Goal: Task Accomplishment & Management: Manage account settings

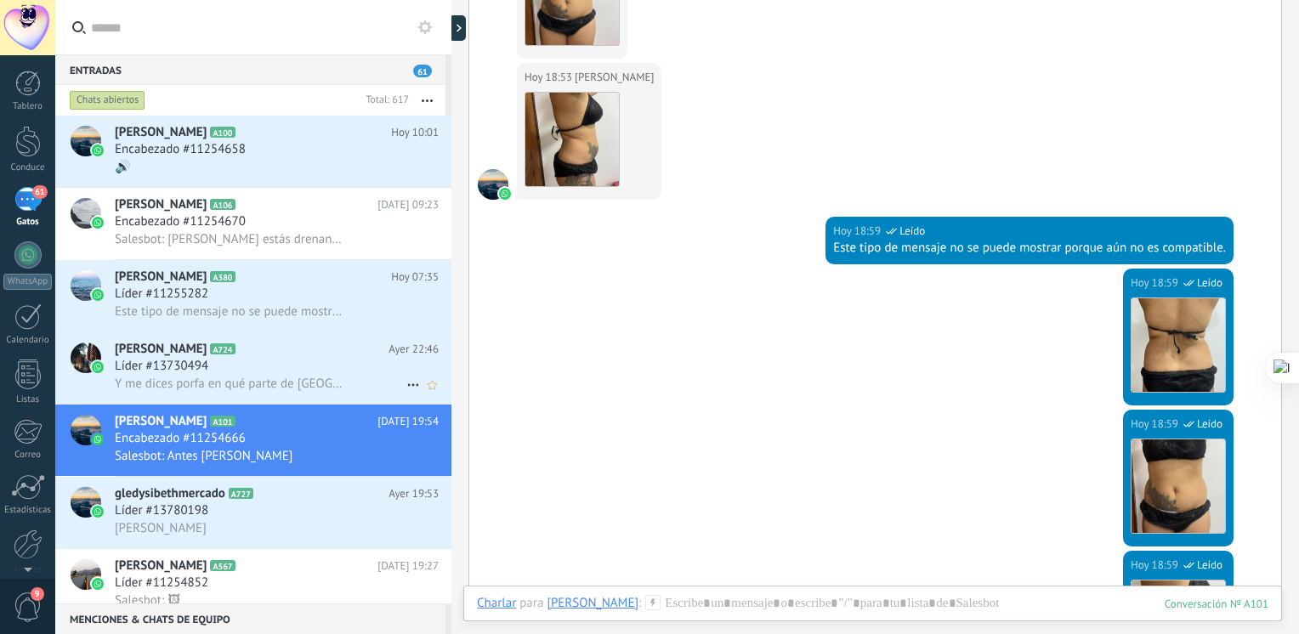
click at [216, 358] on h2 "[PERSON_NAME] A724" at bounding box center [252, 349] width 274 height 17
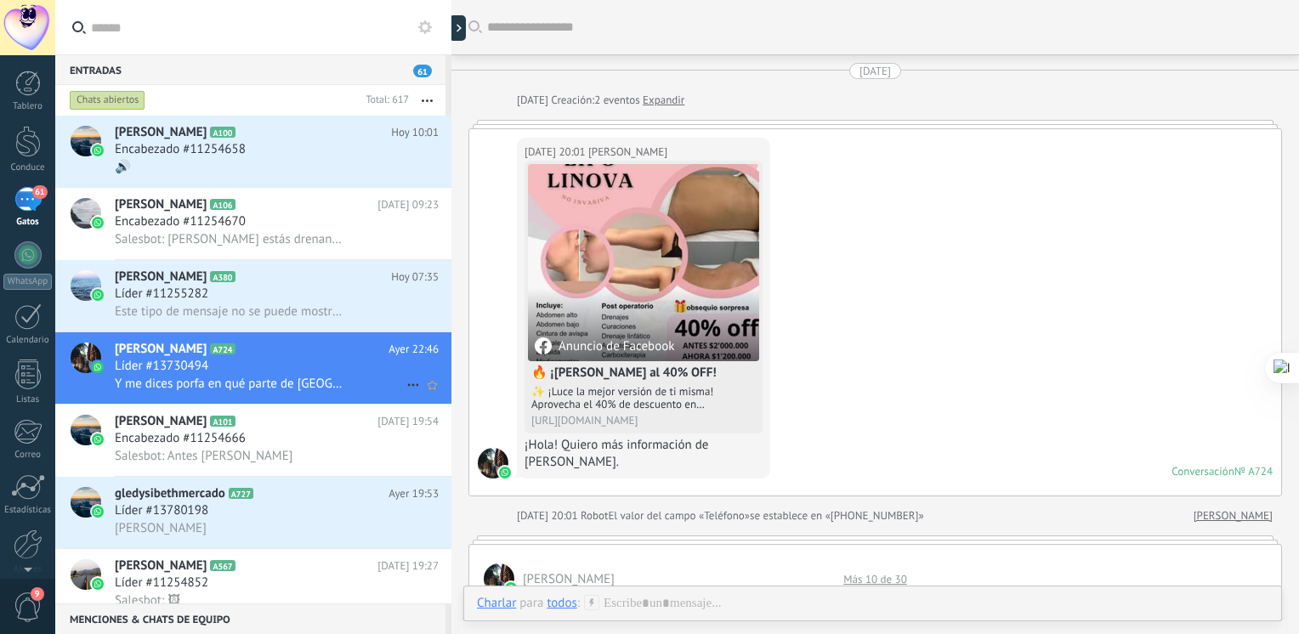
scroll to position [972, 0]
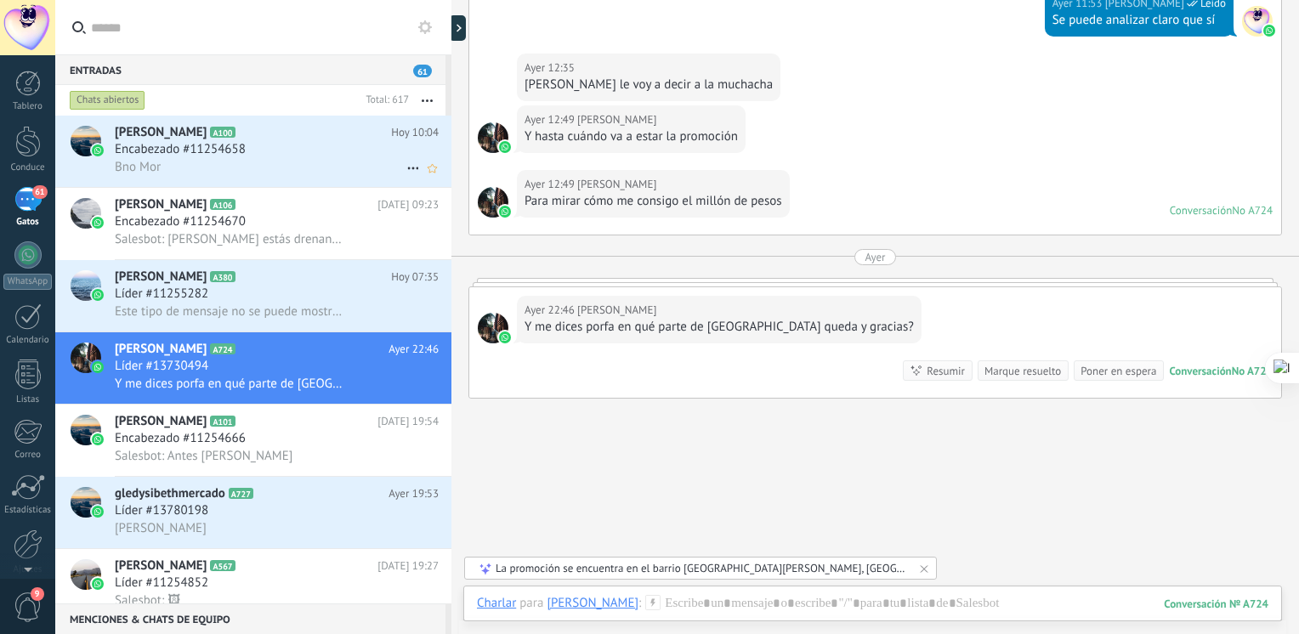
click at [264, 175] on div "Bno Mor" at bounding box center [277, 167] width 324 height 18
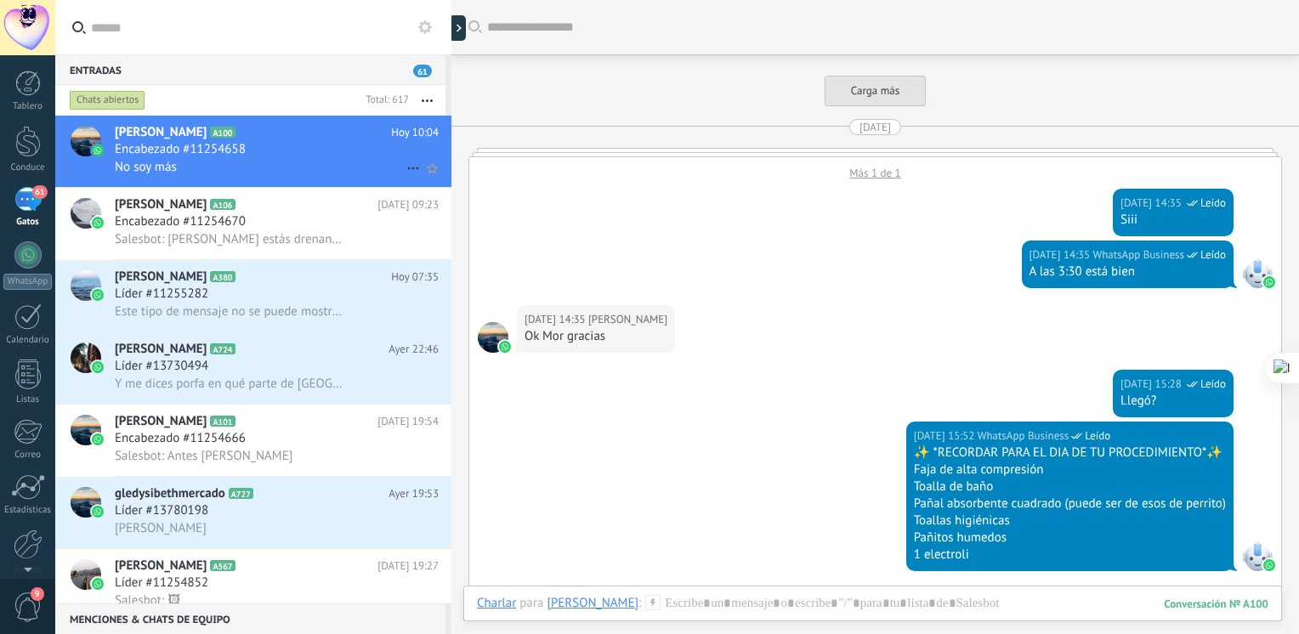
scroll to position [3472, 0]
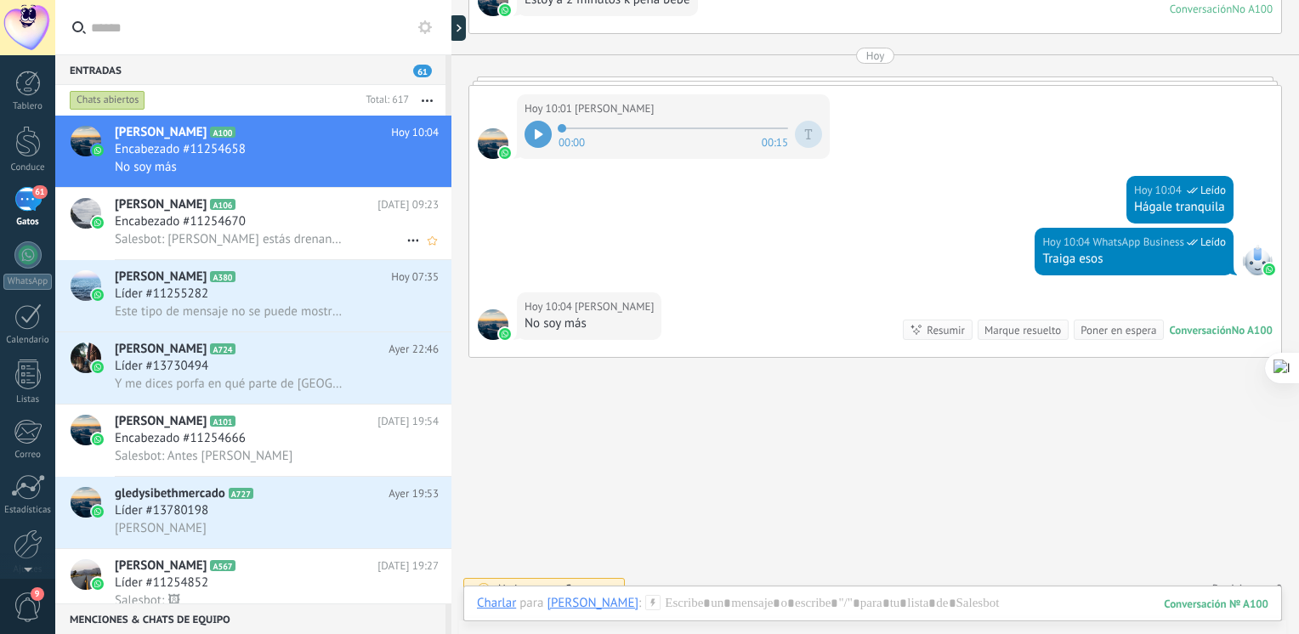
click at [143, 216] on span "Encabezado #11254670" at bounding box center [180, 221] width 131 height 17
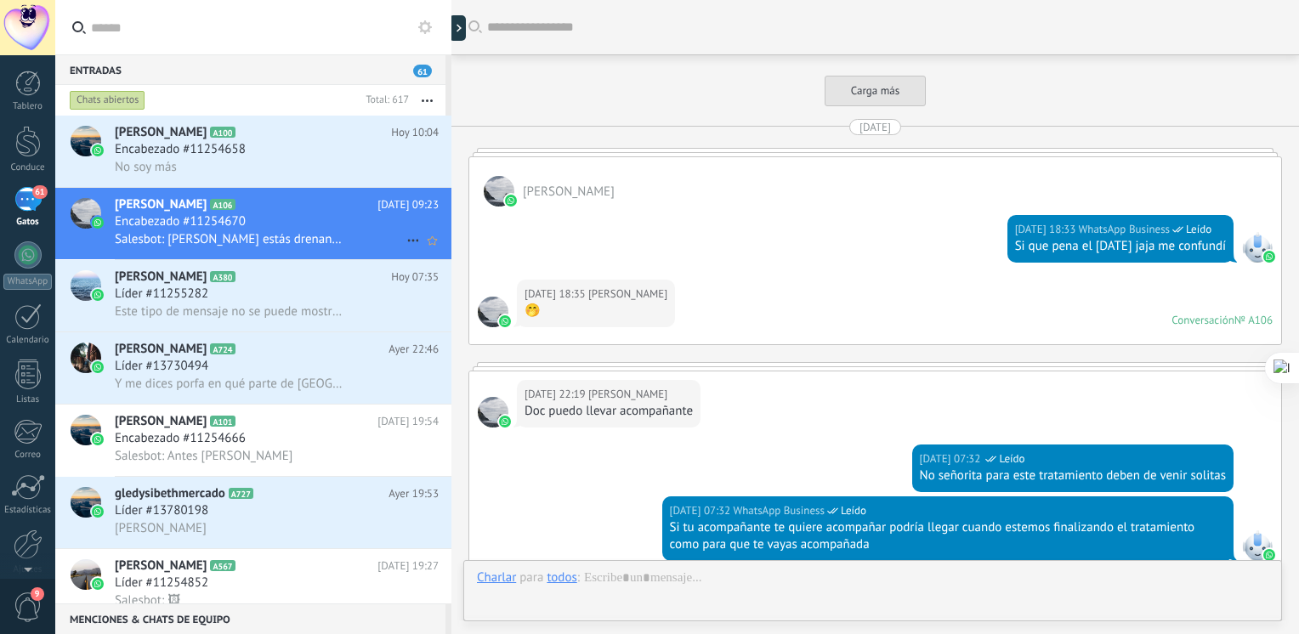
scroll to position [2658, 0]
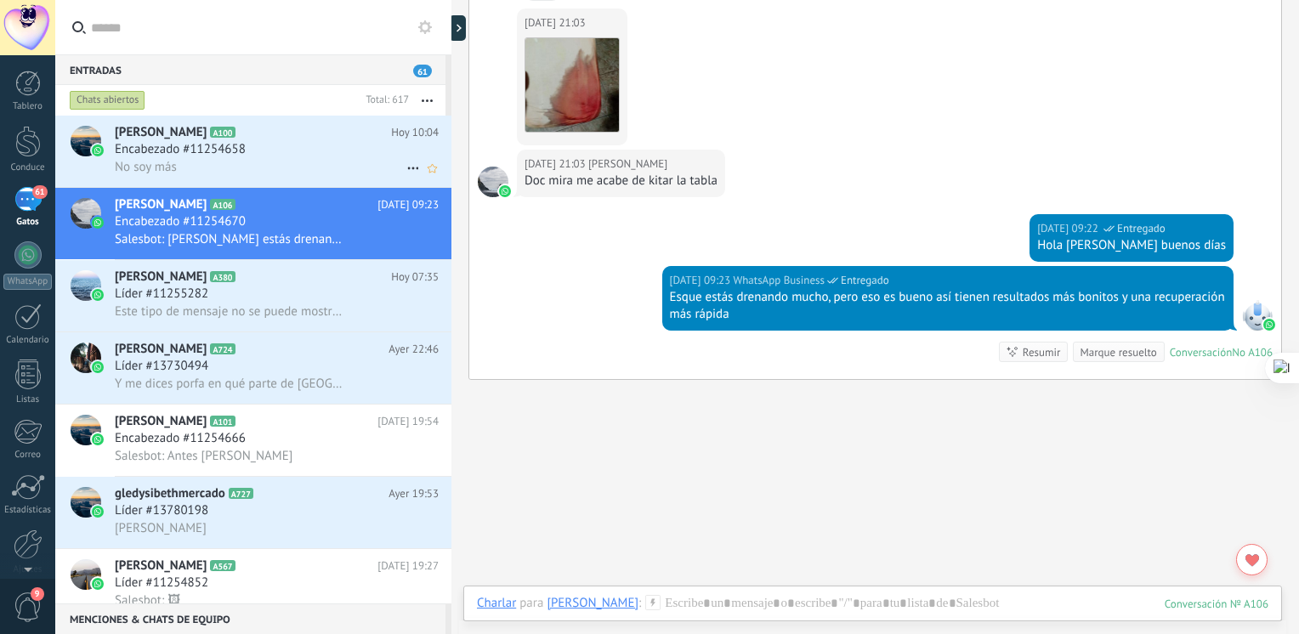
click at [274, 179] on div "[PERSON_NAME] A100 [DATE] 10:04 Encabezado #11254658 No soy más" at bounding box center [283, 151] width 337 height 71
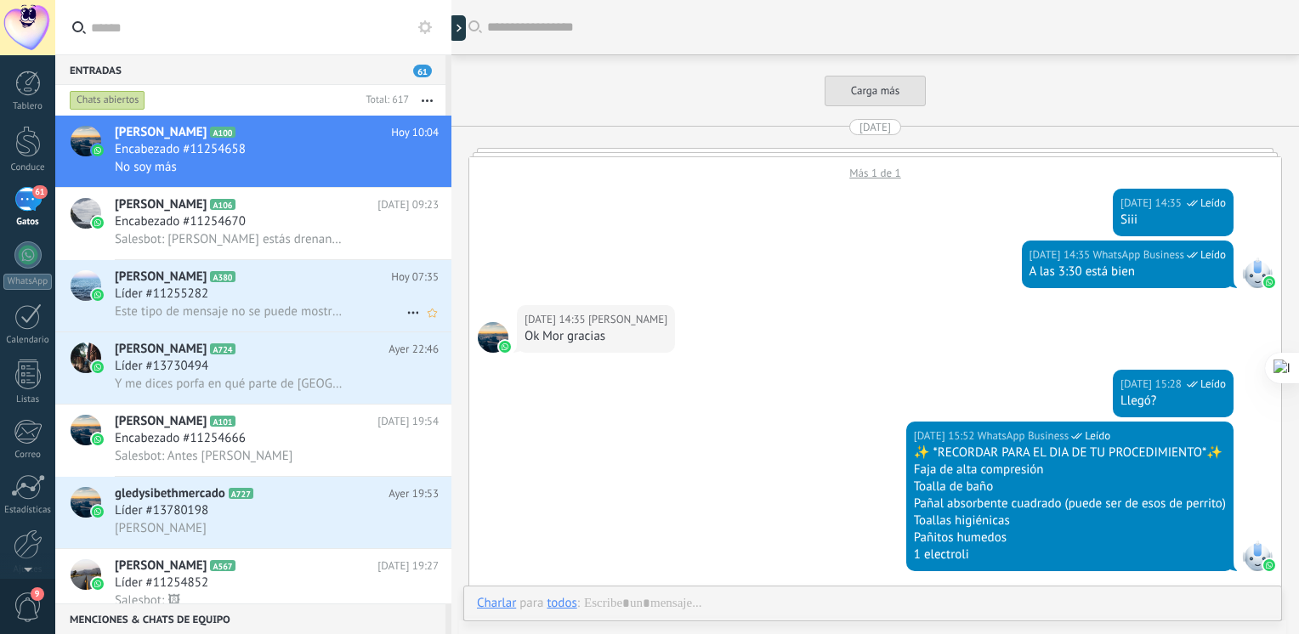
scroll to position [3472, 0]
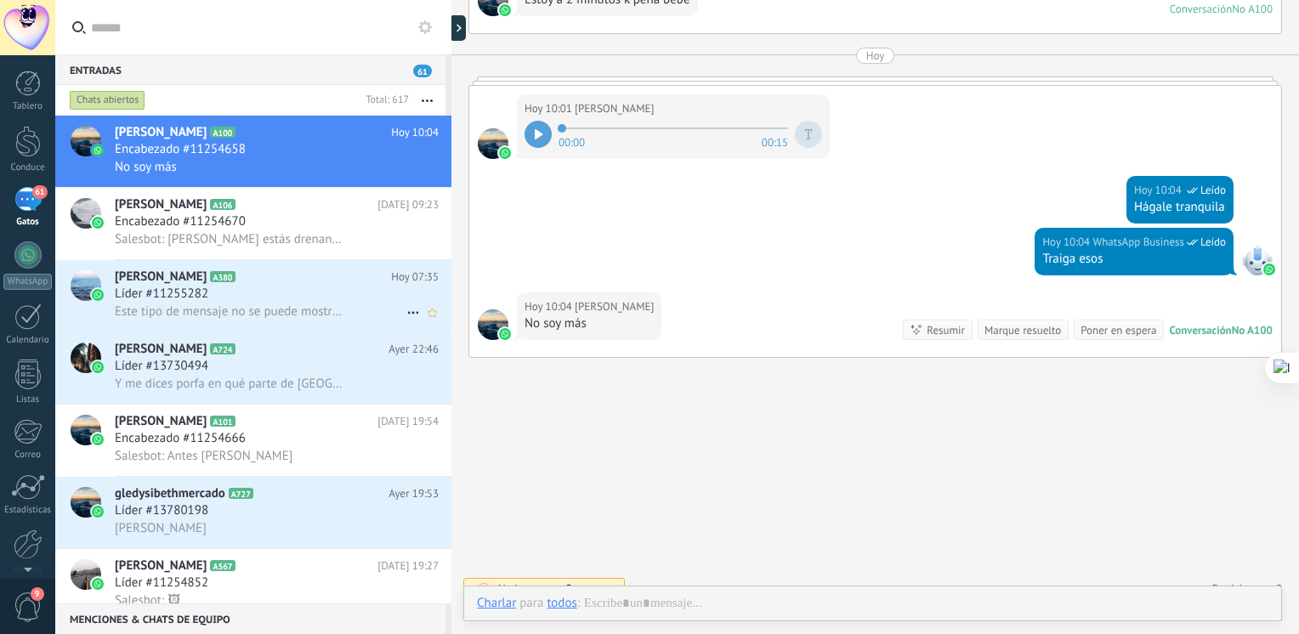
click at [214, 284] on h2 "[PERSON_NAME] A380" at bounding box center [253, 277] width 276 height 17
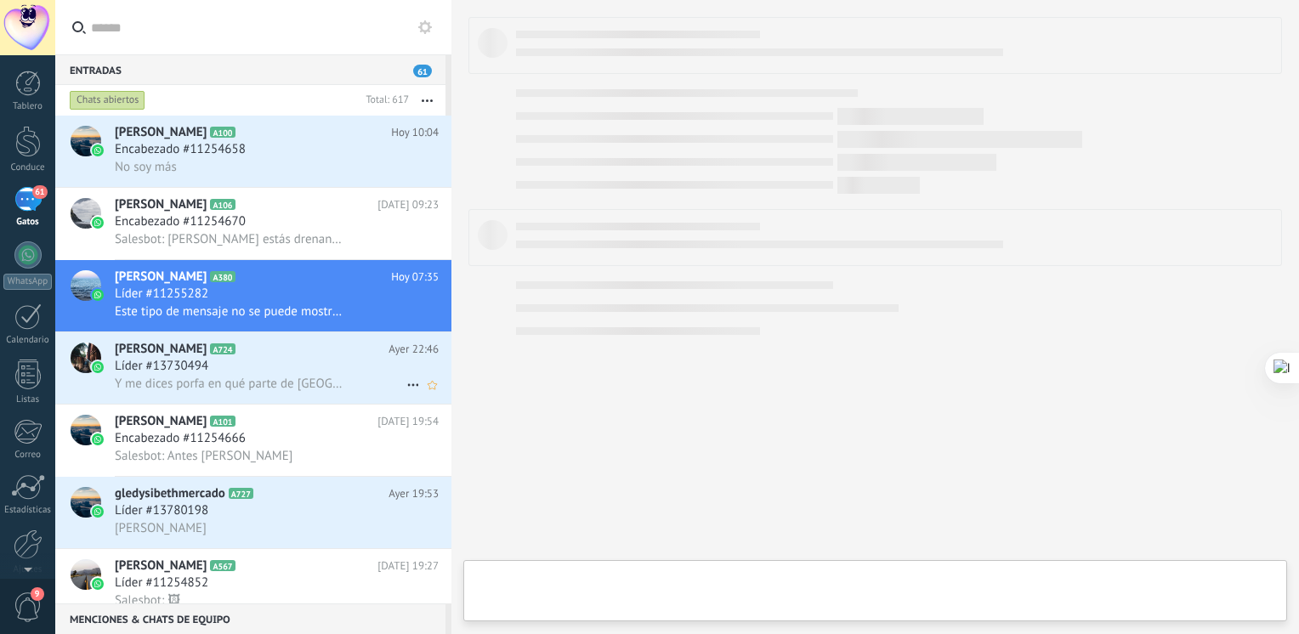
click at [178, 372] on span "Líder #13730494" at bounding box center [162, 366] width 94 height 17
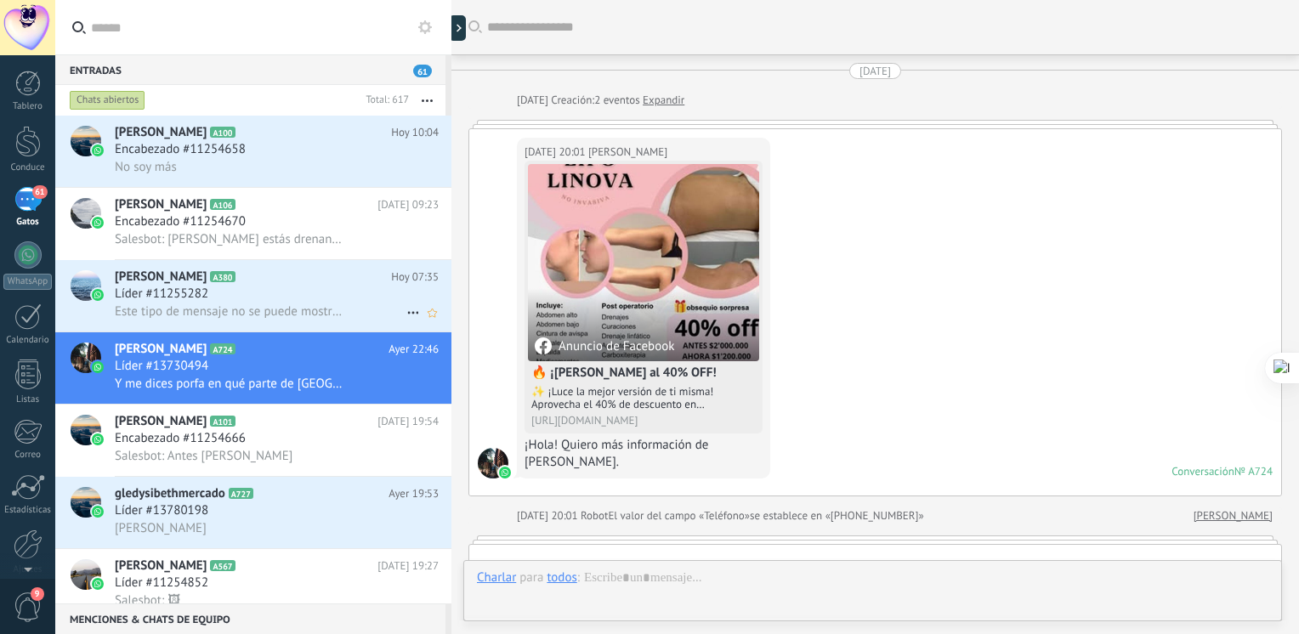
scroll to position [972, 0]
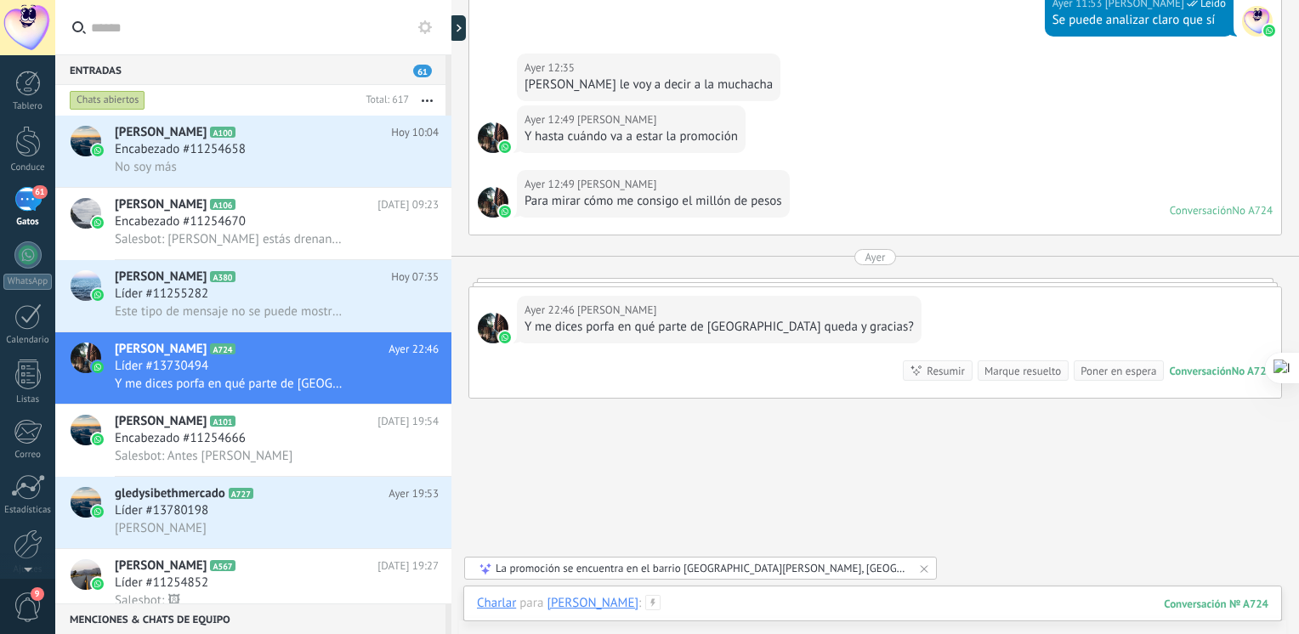
click at [672, 610] on div at bounding box center [872, 620] width 791 height 51
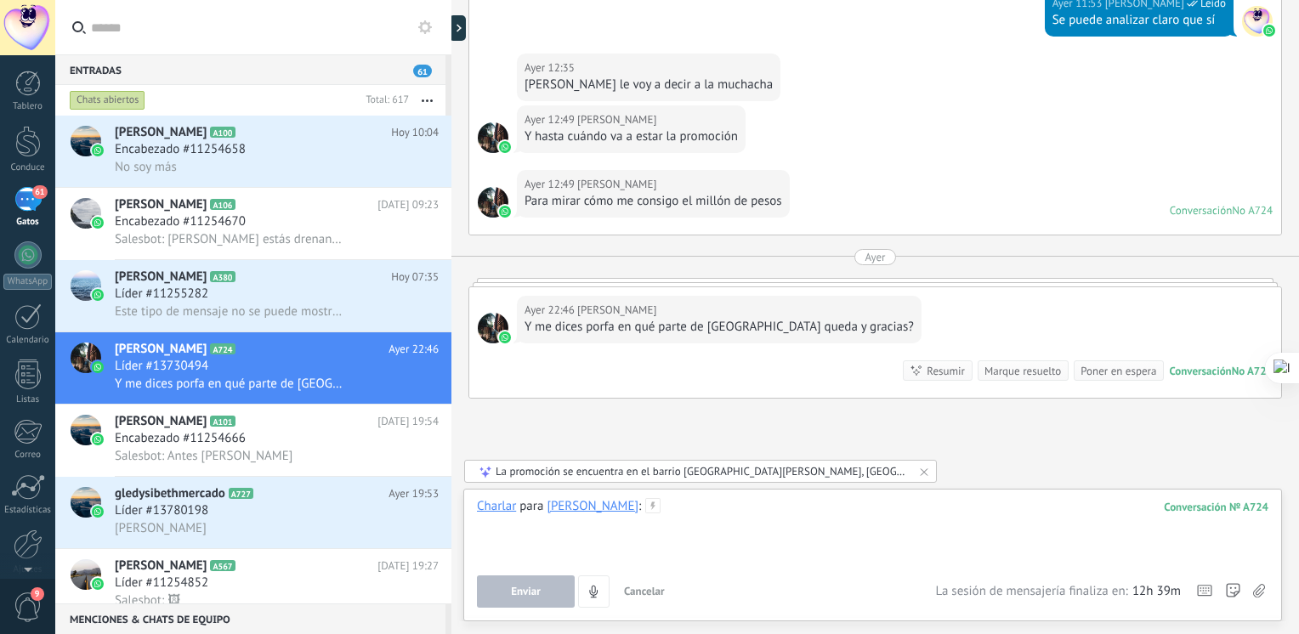
click at [660, 514] on div at bounding box center [872, 530] width 791 height 65
